Goal: Navigation & Orientation: Find specific page/section

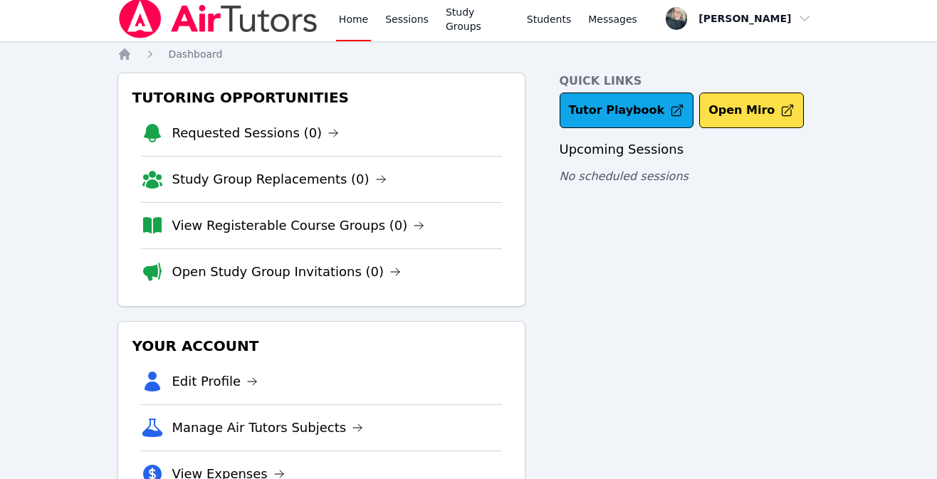
scroll to position [2, 0]
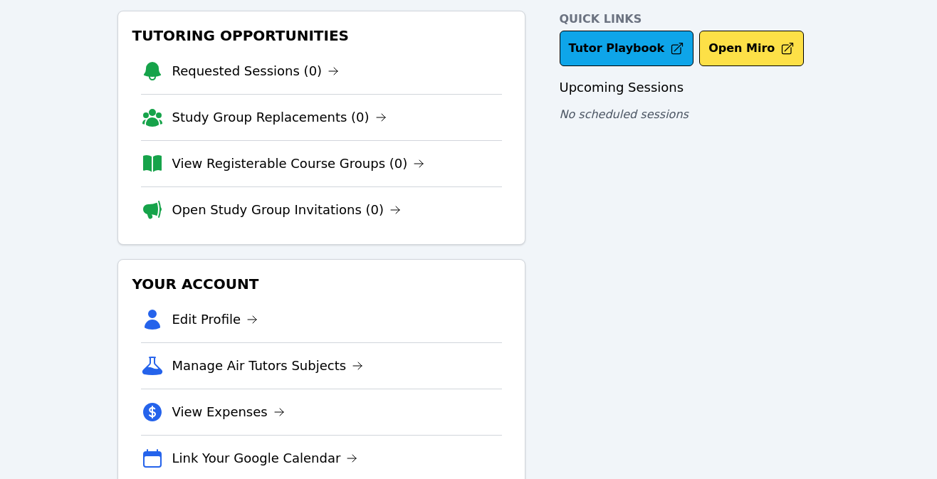
scroll to position [51, 0]
